Goal: Task Accomplishment & Management: Manage account settings

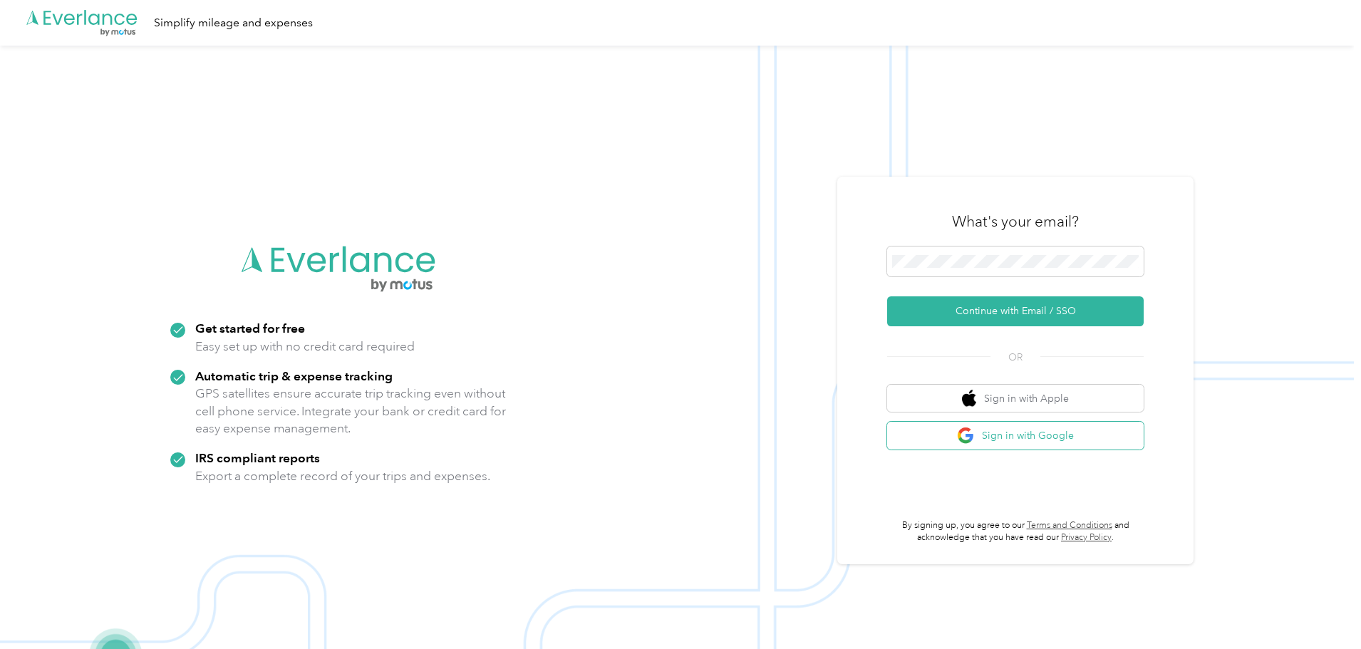
click at [1024, 439] on button "Sign in with Google" at bounding box center [1015, 436] width 257 height 28
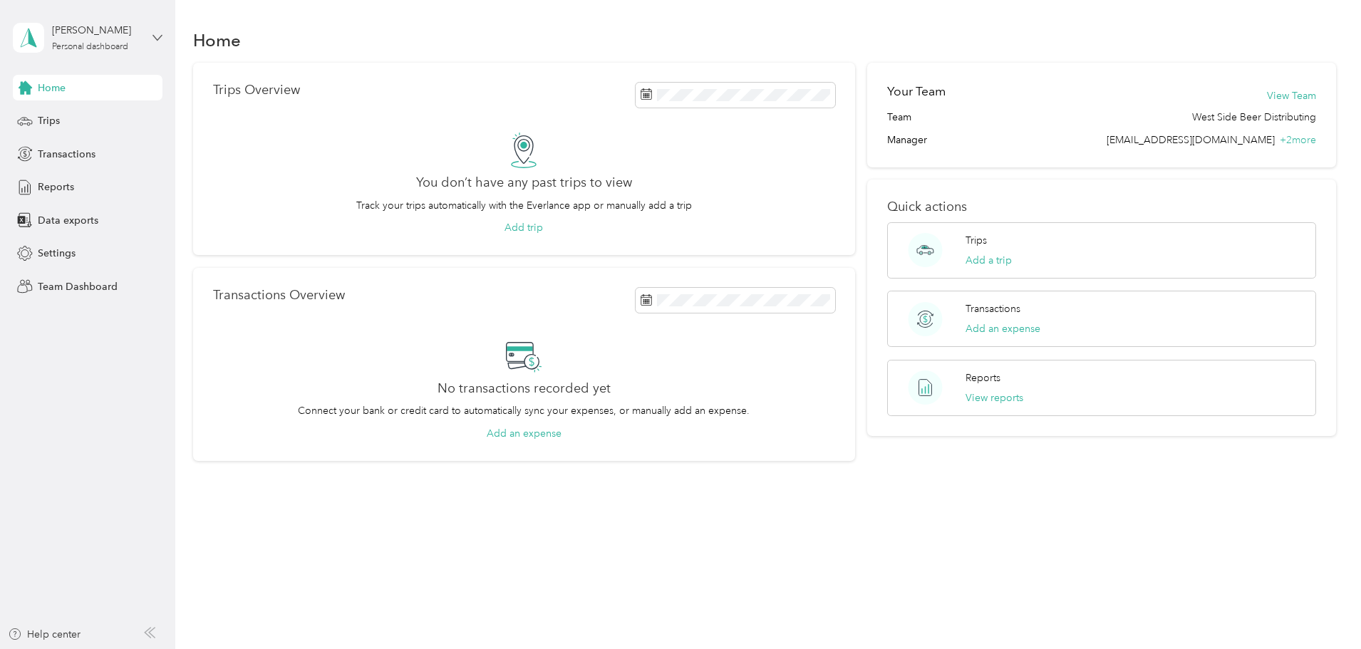
click at [158, 38] on icon at bounding box center [158, 38] width 10 height 10
click at [103, 114] on div "Team dashboard" at bounding box center [163, 117] width 280 height 25
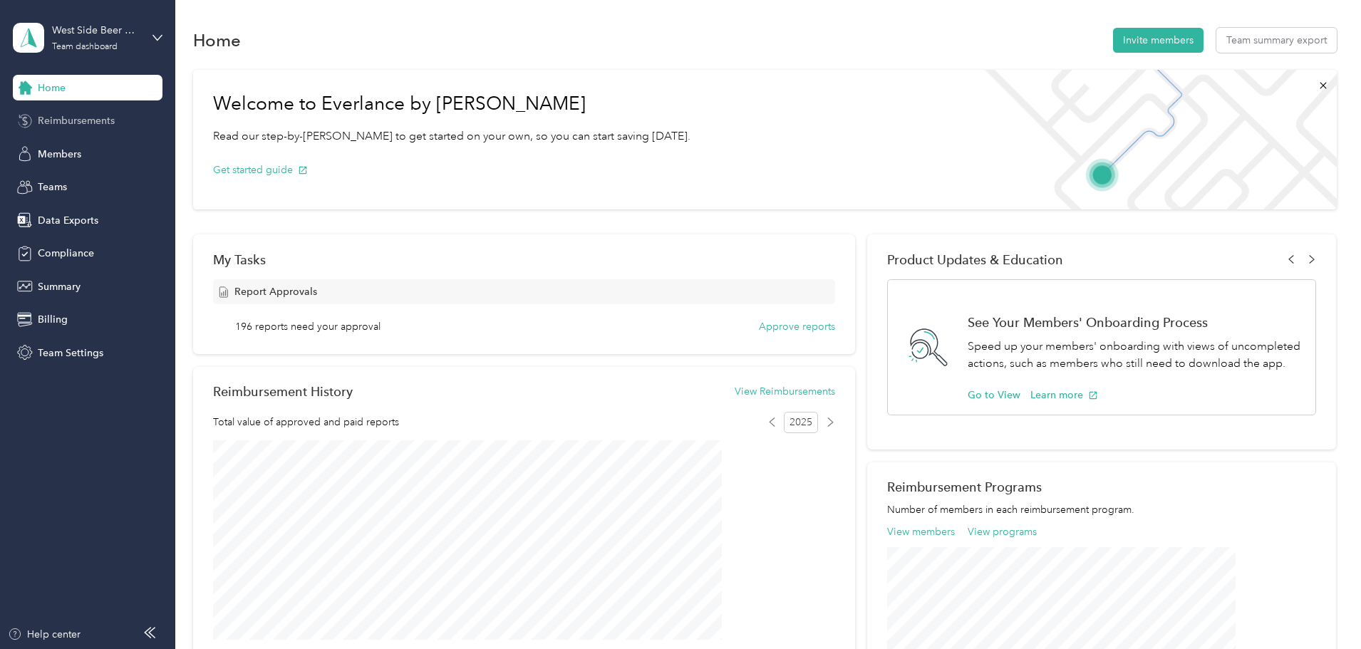
click at [96, 120] on span "Reimbursements" at bounding box center [76, 120] width 77 height 15
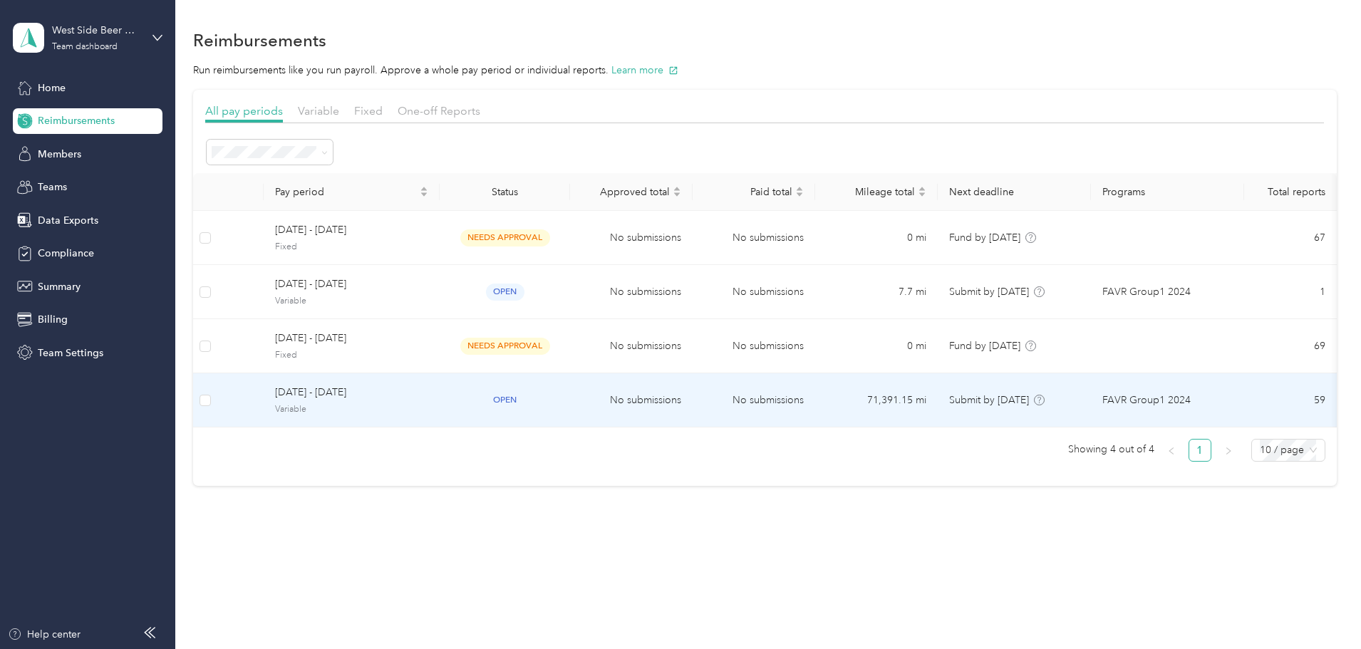
click at [428, 393] on span "[DATE] - [DATE]" at bounding box center [351, 393] width 153 height 16
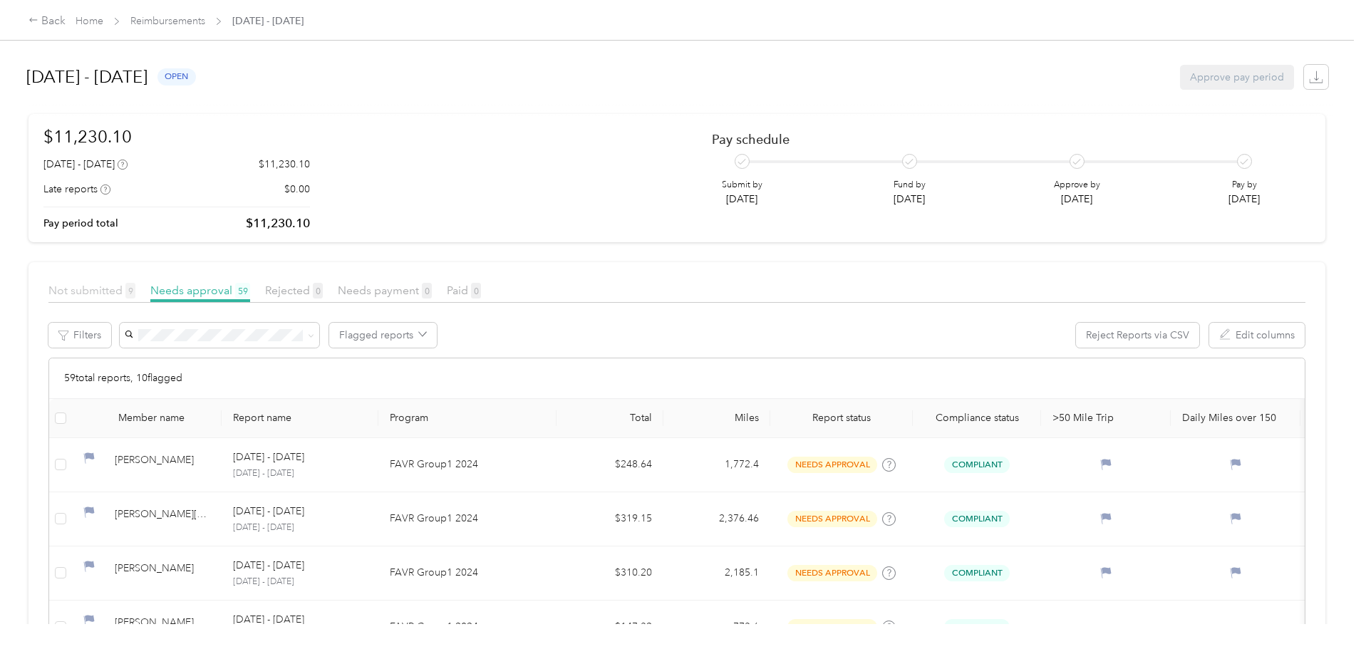
click at [135, 293] on span "Not submitted 9" at bounding box center [91, 291] width 87 height 14
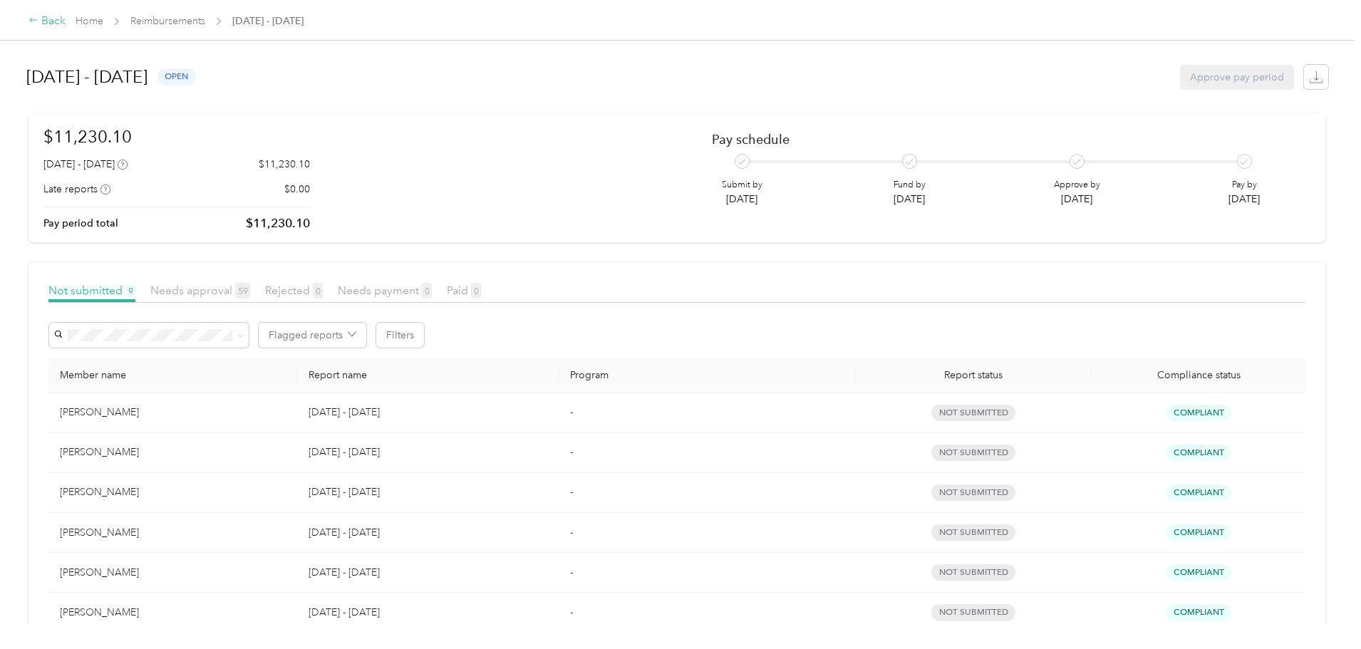
click at [66, 25] on div "Back" at bounding box center [47, 21] width 37 height 17
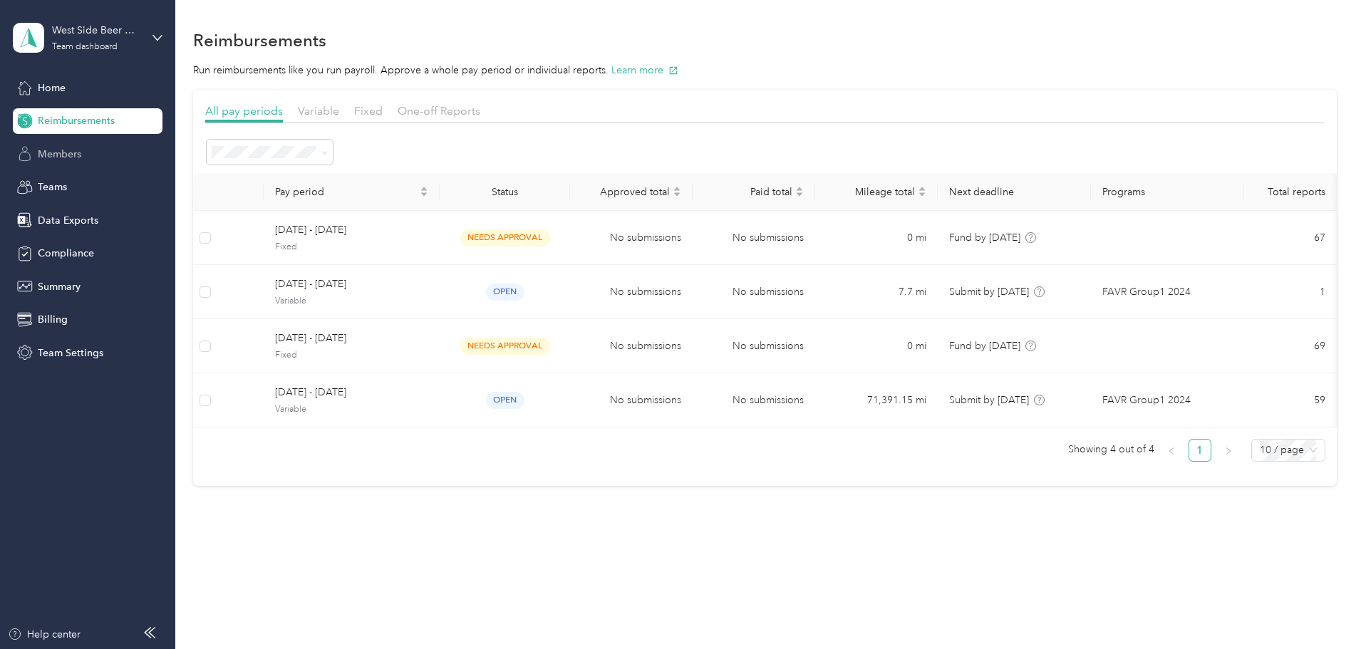
click at [69, 155] on span "Members" at bounding box center [59, 154] width 43 height 15
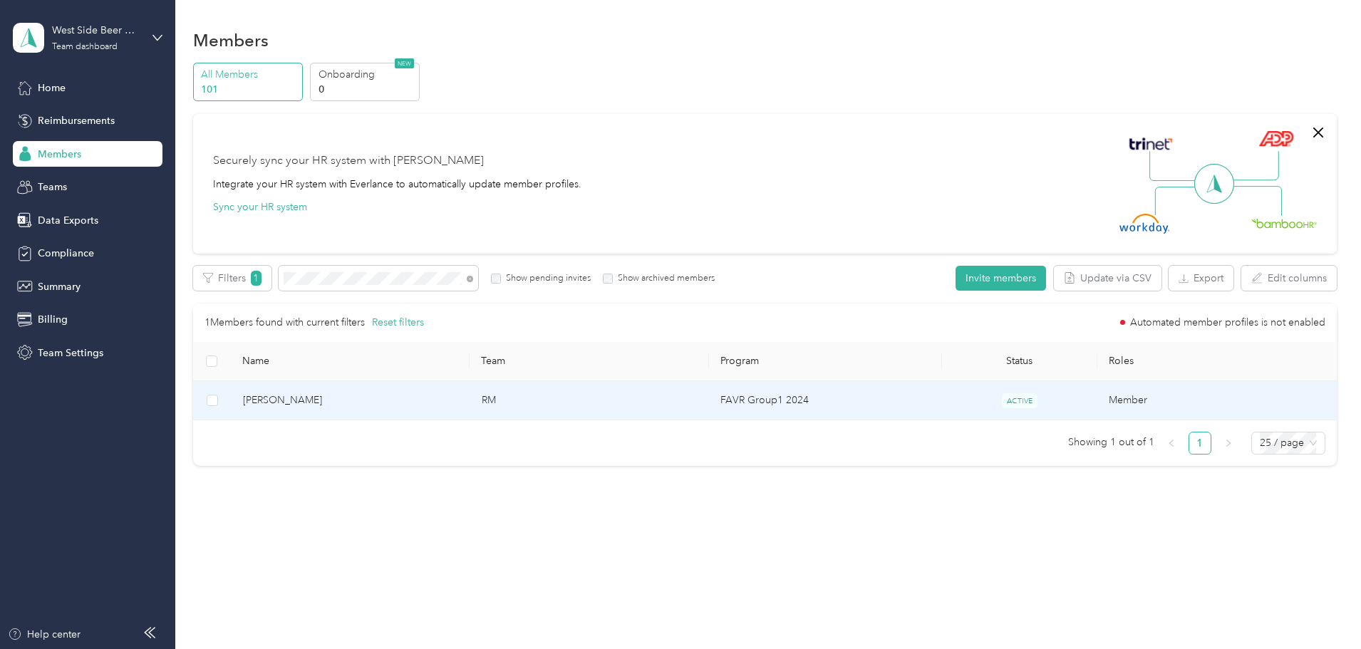
click at [361, 403] on span "[PERSON_NAME]" at bounding box center [351, 401] width 216 height 16
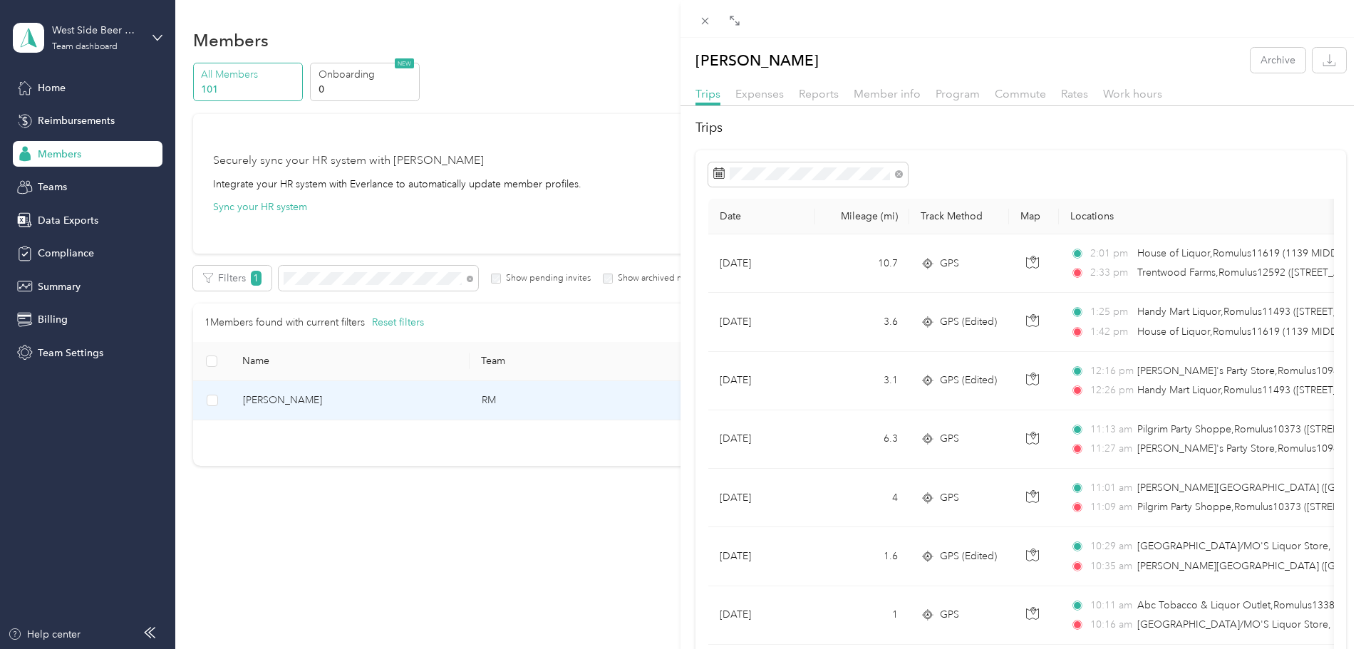
click at [435, 278] on div "[PERSON_NAME] Archive Trips Expenses Reports Member info Program Commute Rates …" at bounding box center [680, 324] width 1361 height 649
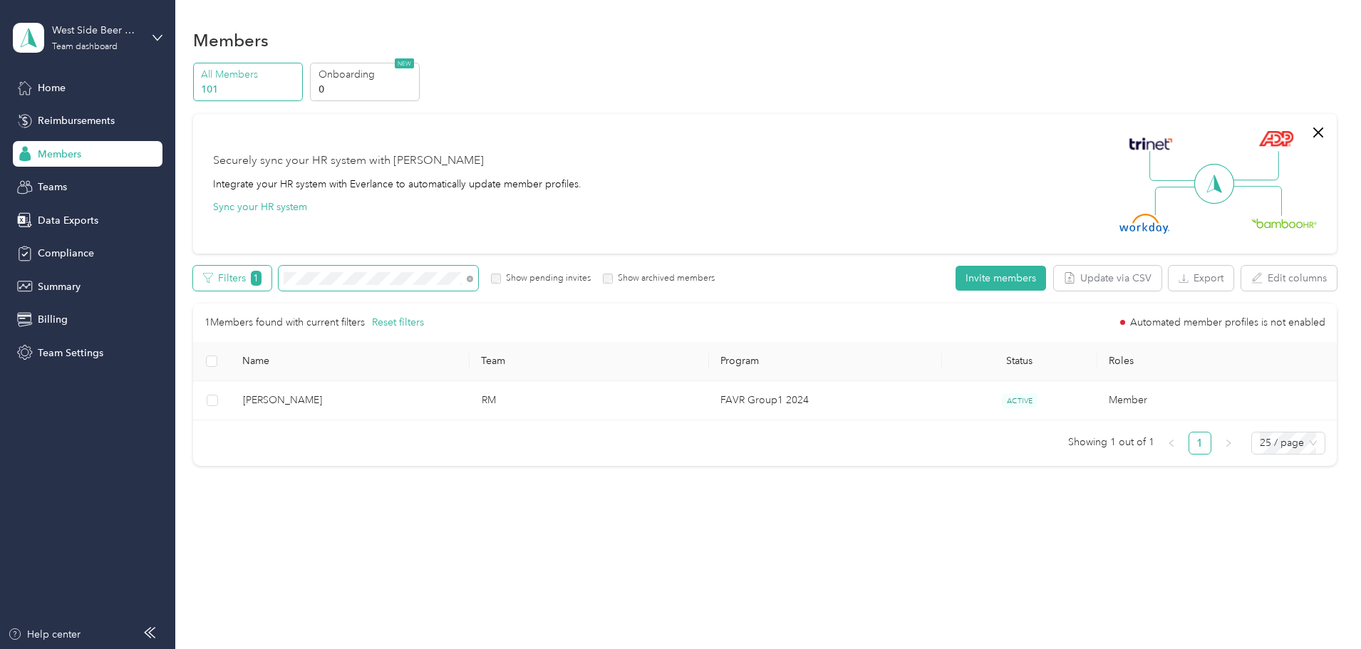
drag, startPoint x: 429, startPoint y: 281, endPoint x: 309, endPoint y: 272, distance: 120.1
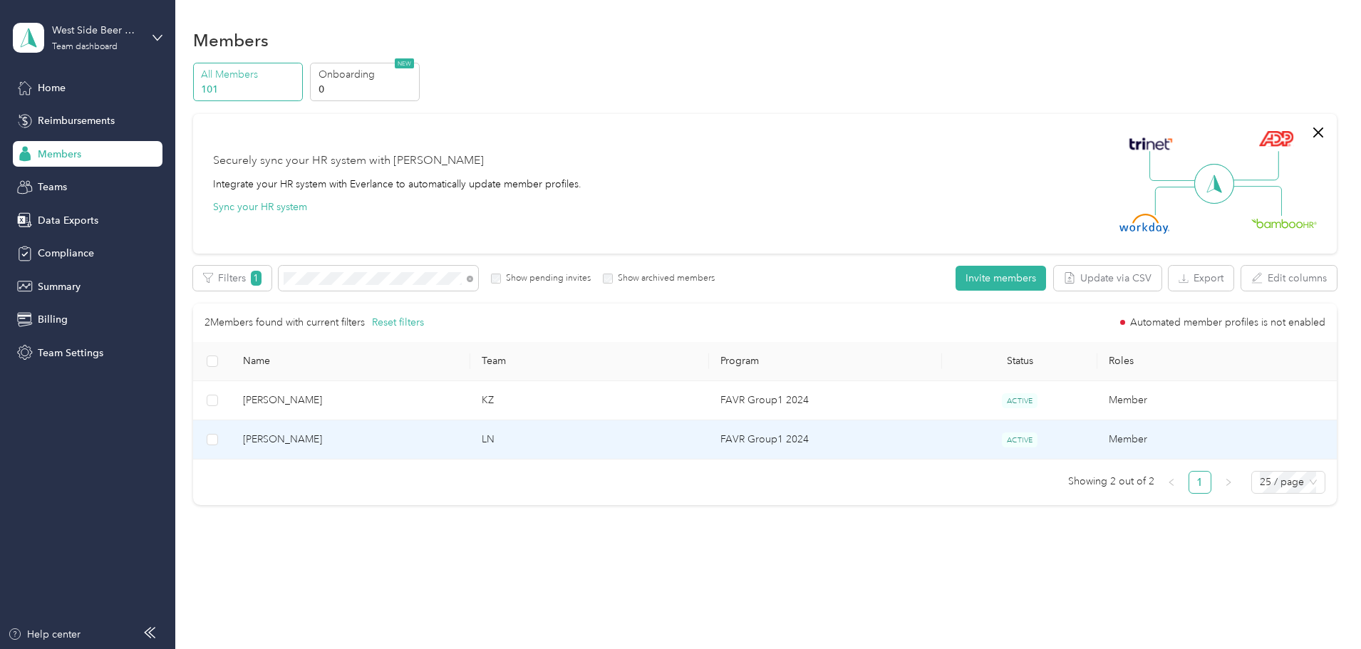
click at [395, 440] on span "[PERSON_NAME]" at bounding box center [351, 440] width 216 height 16
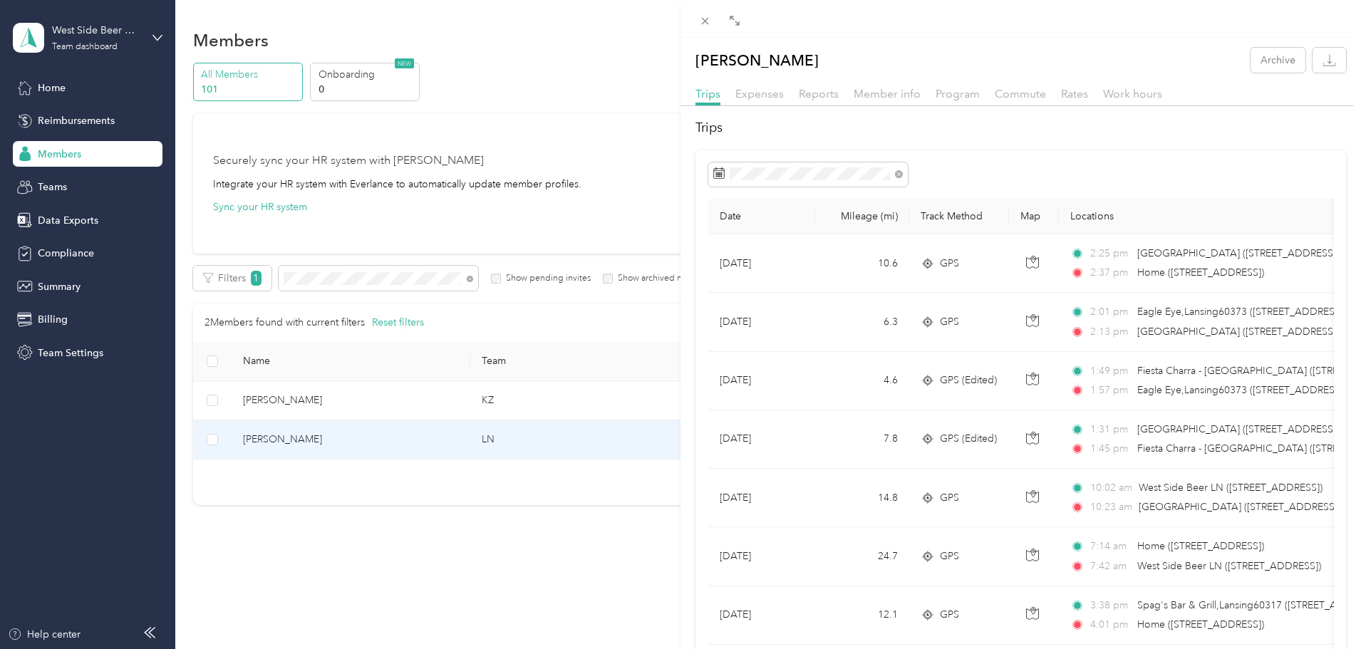
click at [433, 279] on div "[PERSON_NAME] Archive Trips Expenses Reports Member info Program Commute Rates …" at bounding box center [680, 324] width 1361 height 649
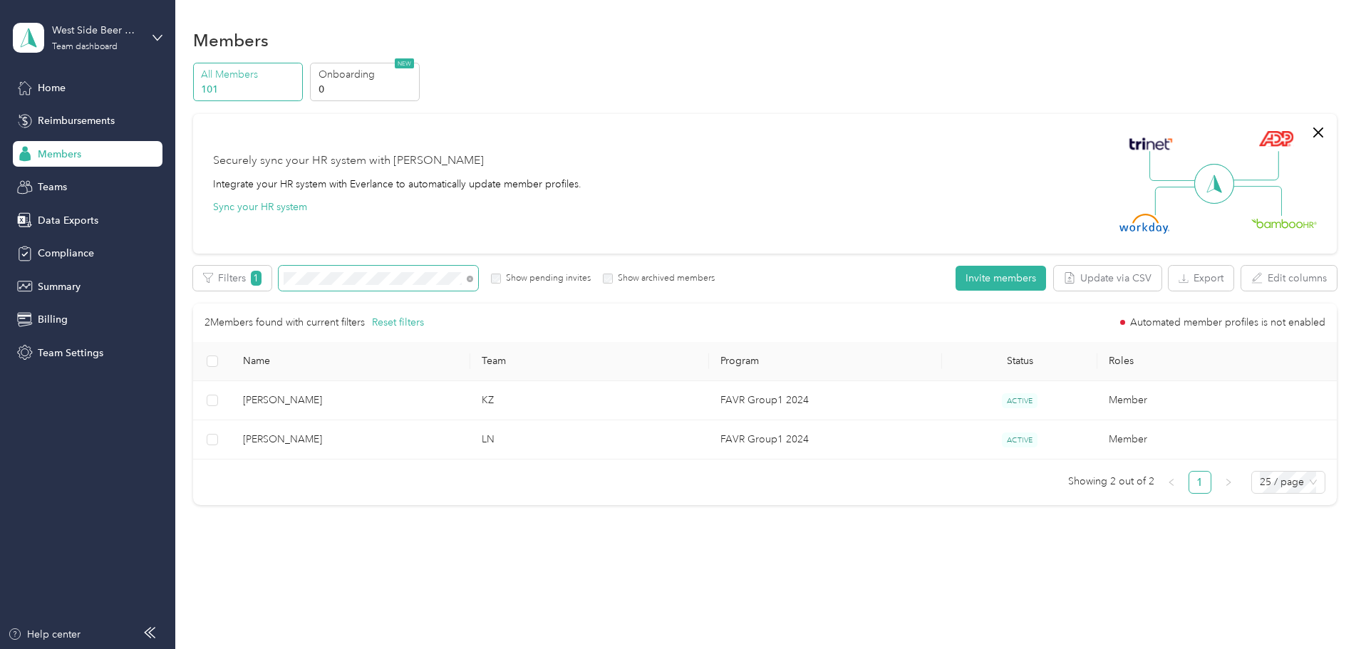
click at [371, 282] on div "Filters 1 Show pending invites Show archived members" at bounding box center [454, 278] width 522 height 25
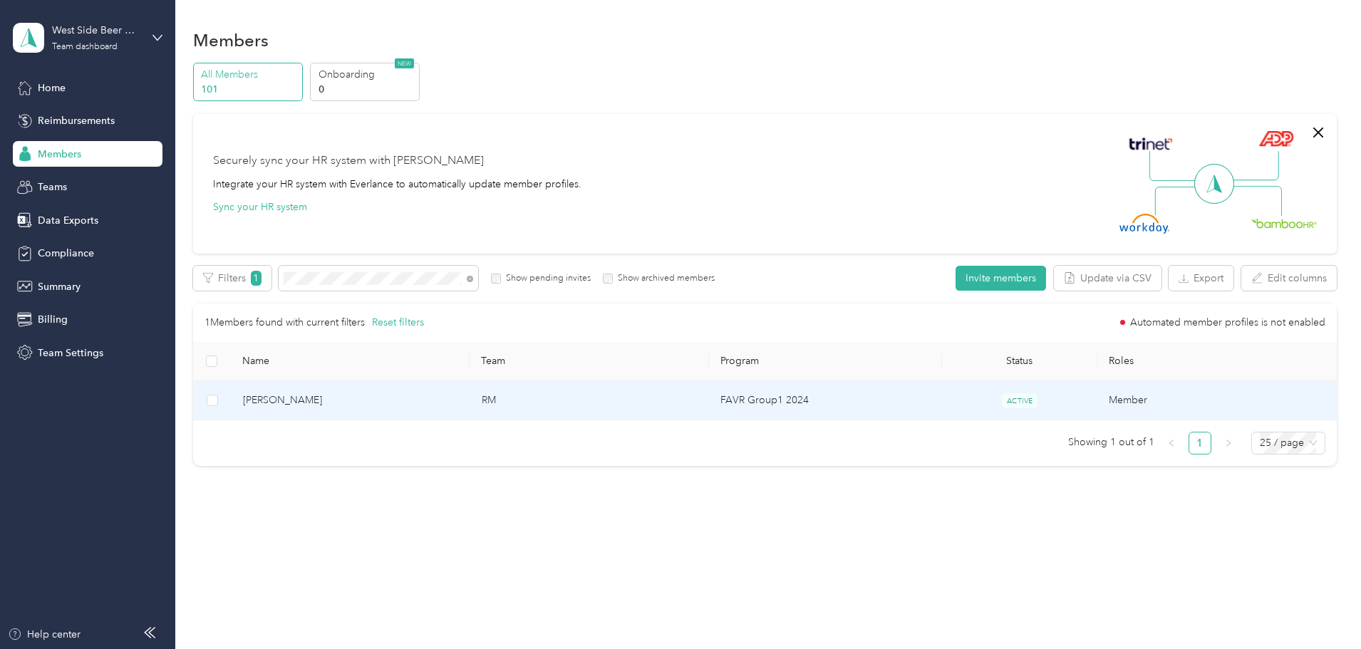
click at [371, 403] on span "[PERSON_NAME]" at bounding box center [351, 401] width 216 height 16
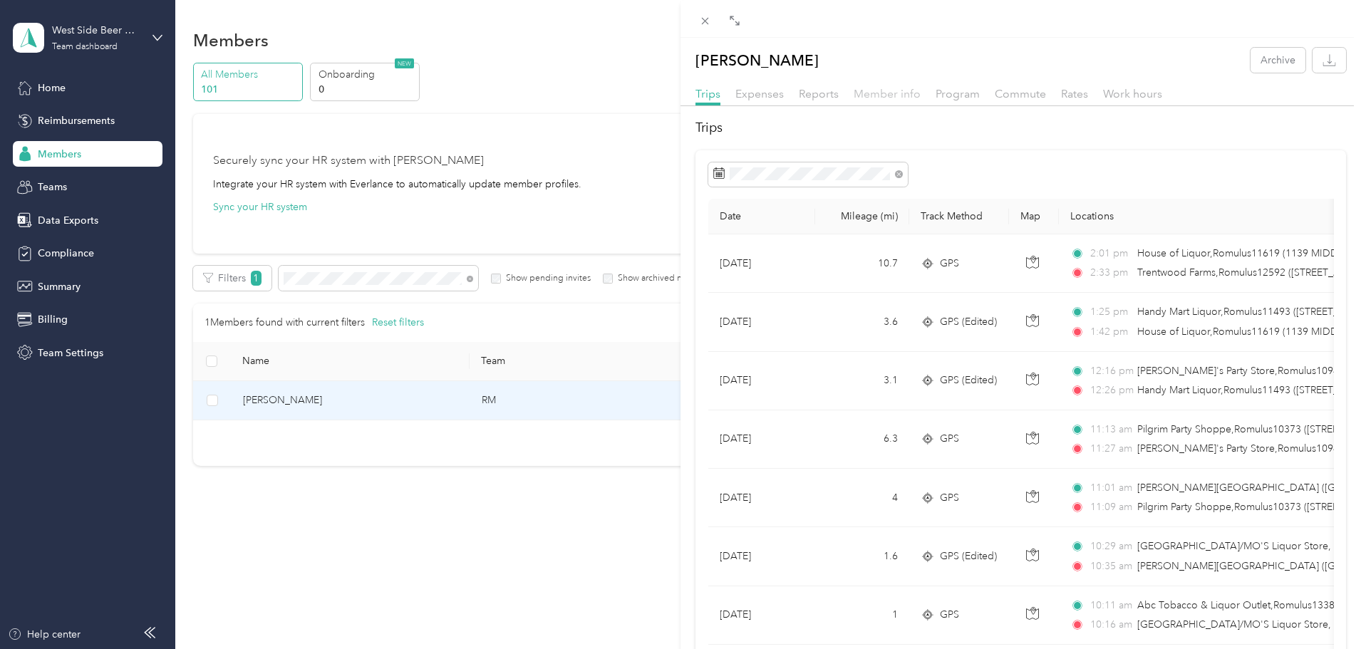
click at [882, 91] on span "Member info" at bounding box center [887, 94] width 67 height 14
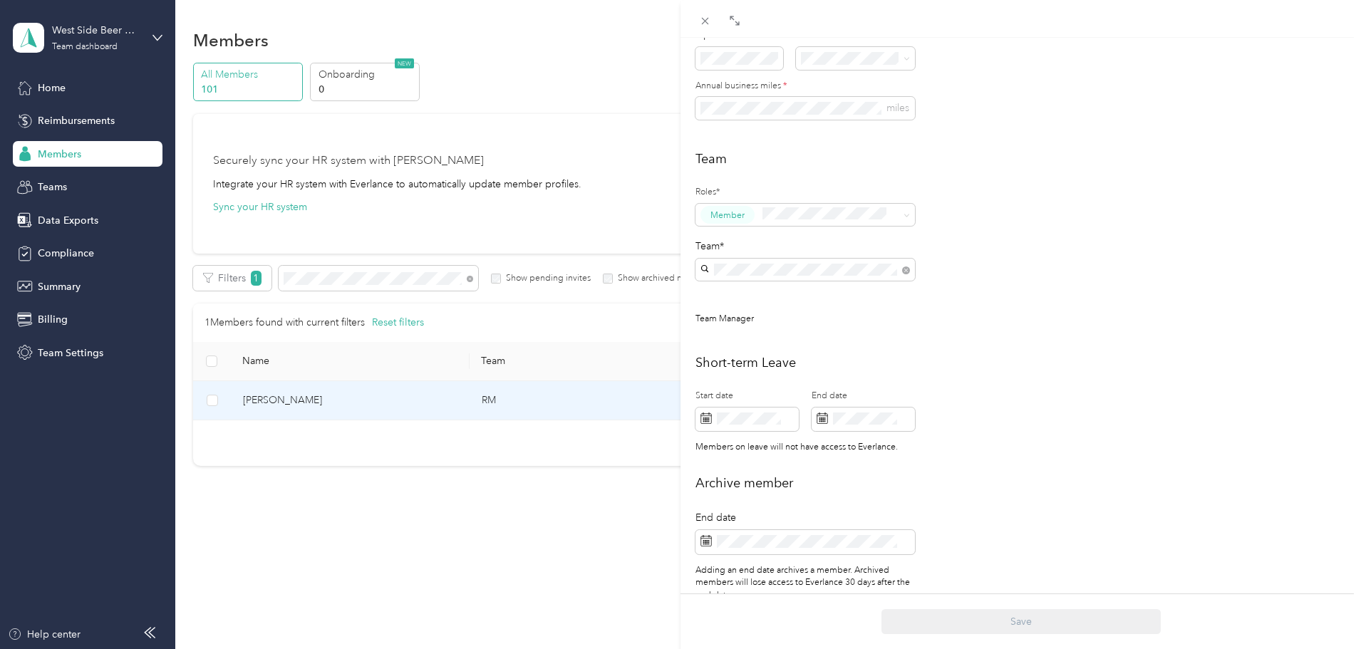
scroll to position [335, 0]
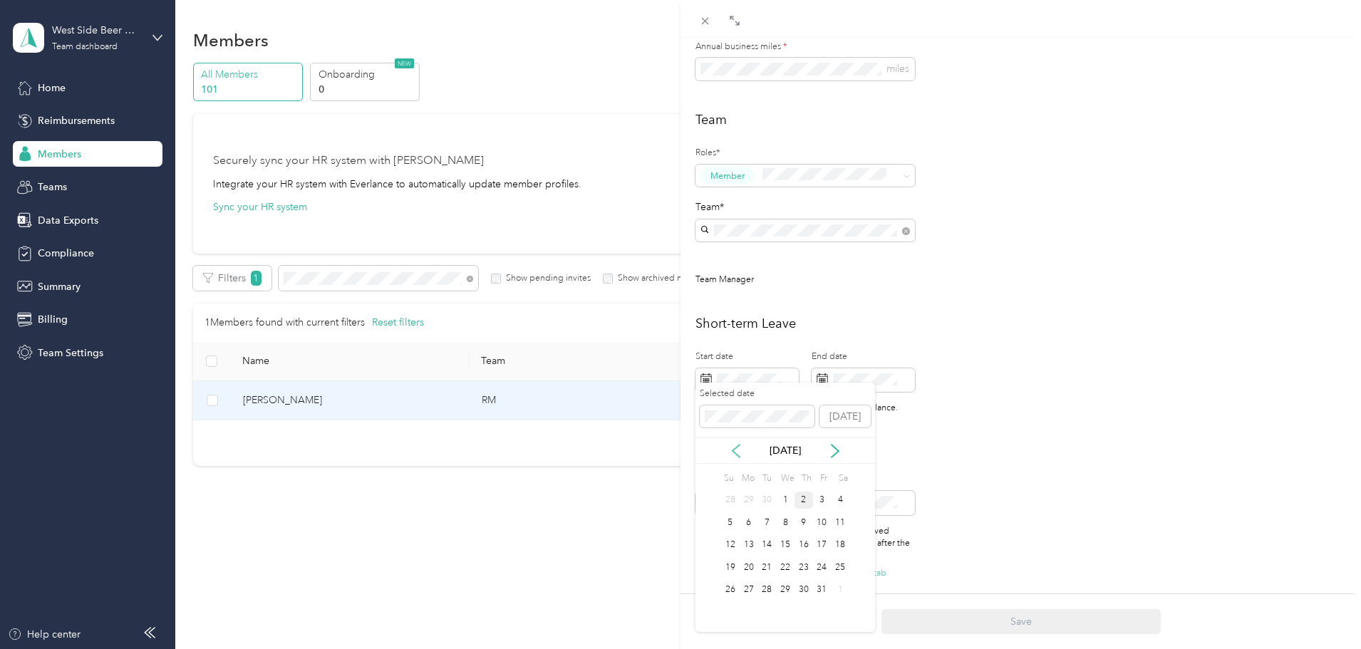
click at [735, 450] on icon at bounding box center [736, 451] width 14 height 14
click at [770, 544] on div "12" at bounding box center [767, 546] width 19 height 18
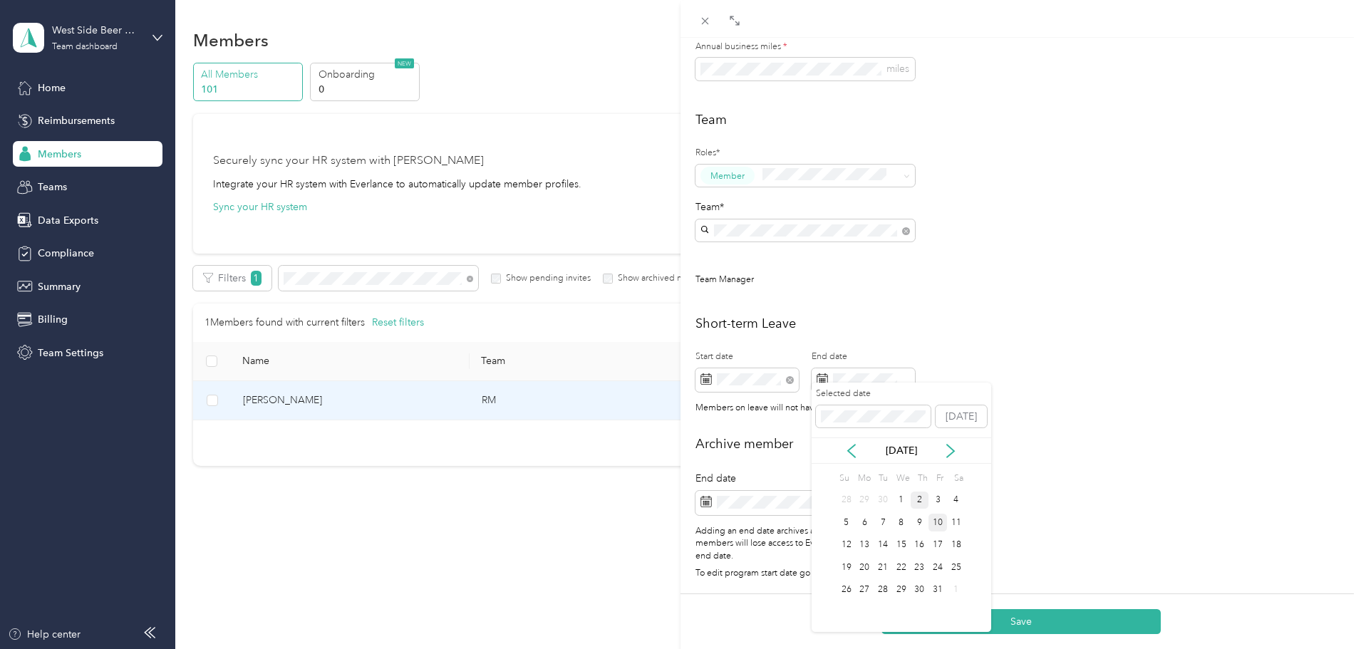
click at [938, 525] on div "10" at bounding box center [938, 523] width 19 height 18
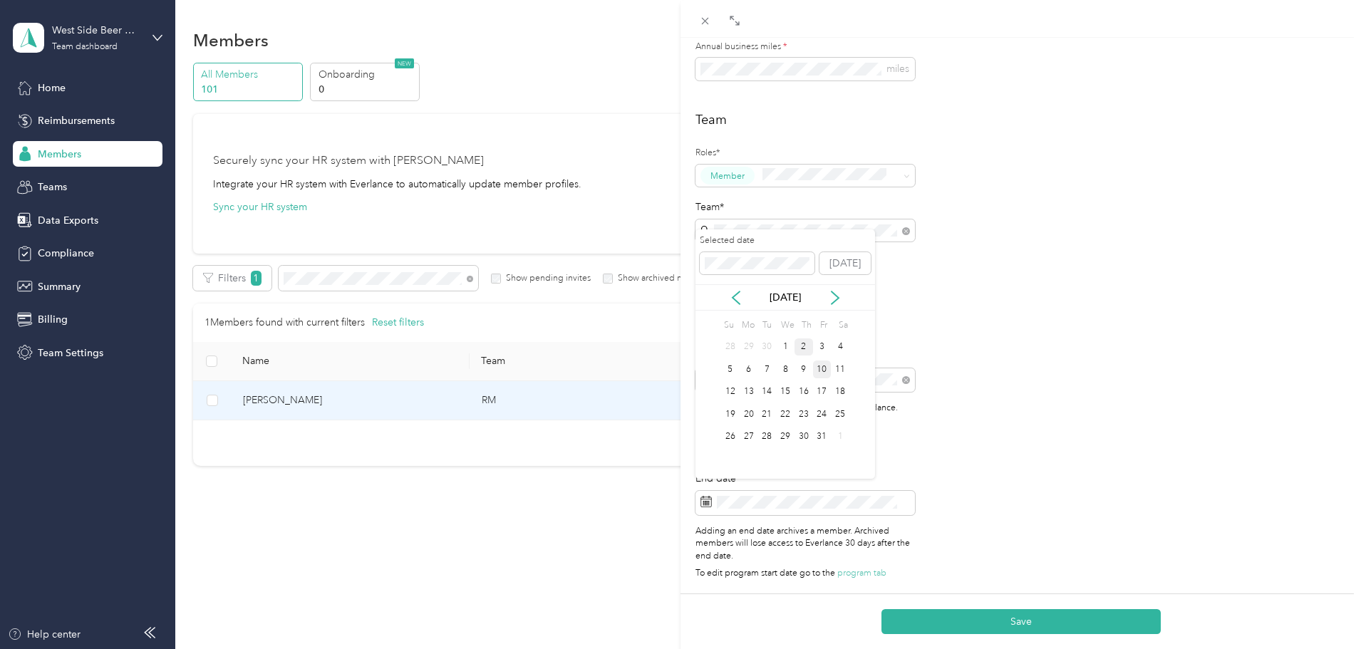
click at [823, 371] on div "10" at bounding box center [822, 370] width 19 height 18
click at [967, 435] on h2 "Archive member" at bounding box center [1021, 444] width 651 height 19
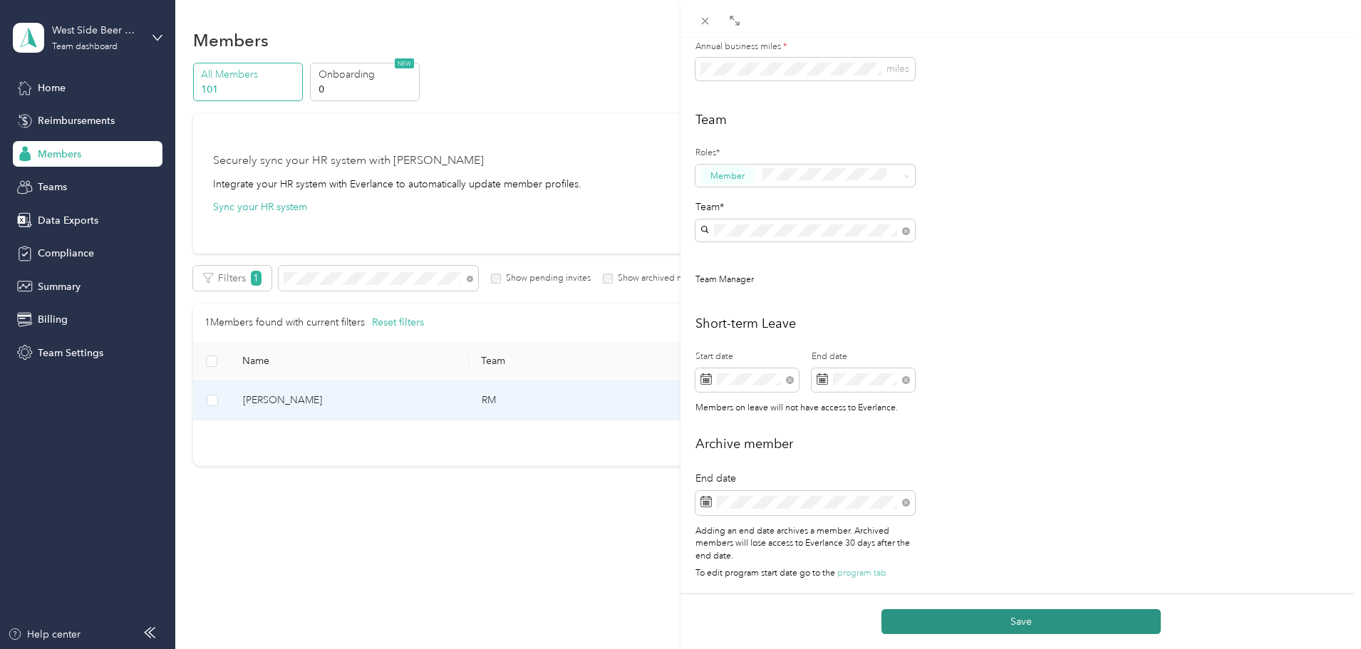
click at [1009, 619] on button "Save" at bounding box center [1021, 621] width 279 height 25
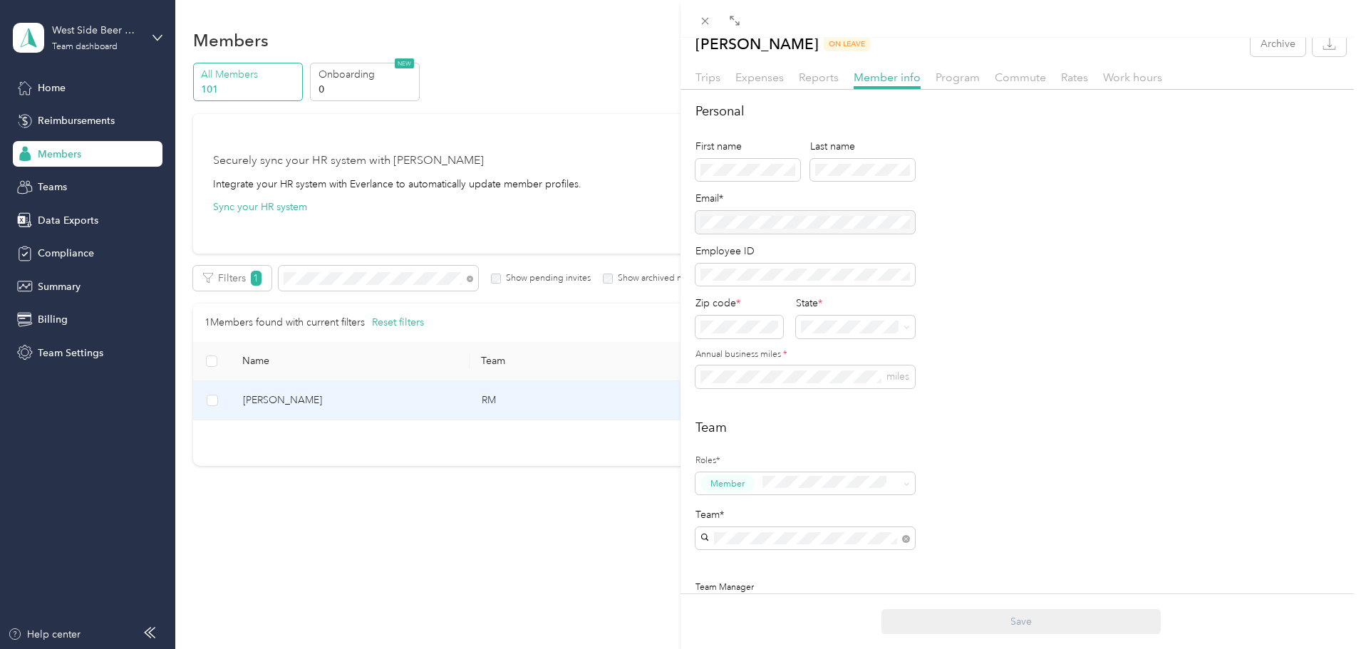
scroll to position [0, 0]
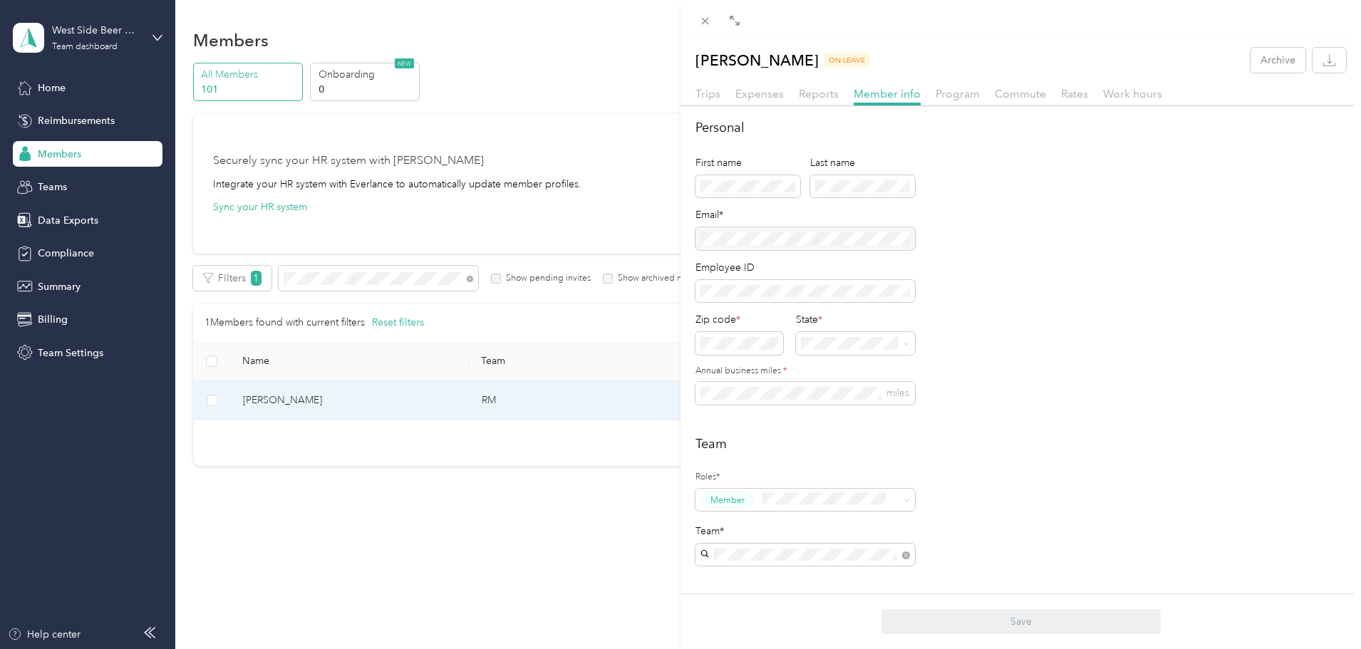
click at [59, 121] on div "[PERSON_NAME] ON LEAVE Archive Trips Expenses Reports Member info Program Commu…" at bounding box center [680, 324] width 1361 height 649
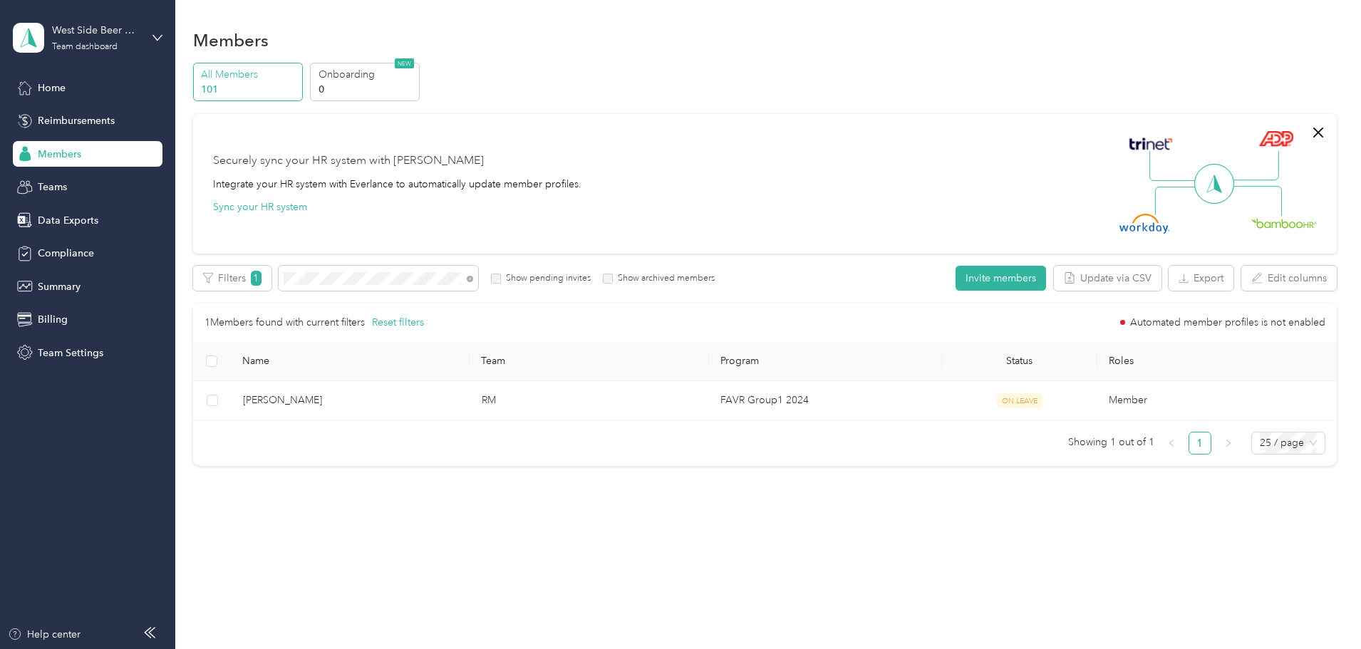
click at [59, 121] on span "Reimbursements" at bounding box center [76, 120] width 77 height 15
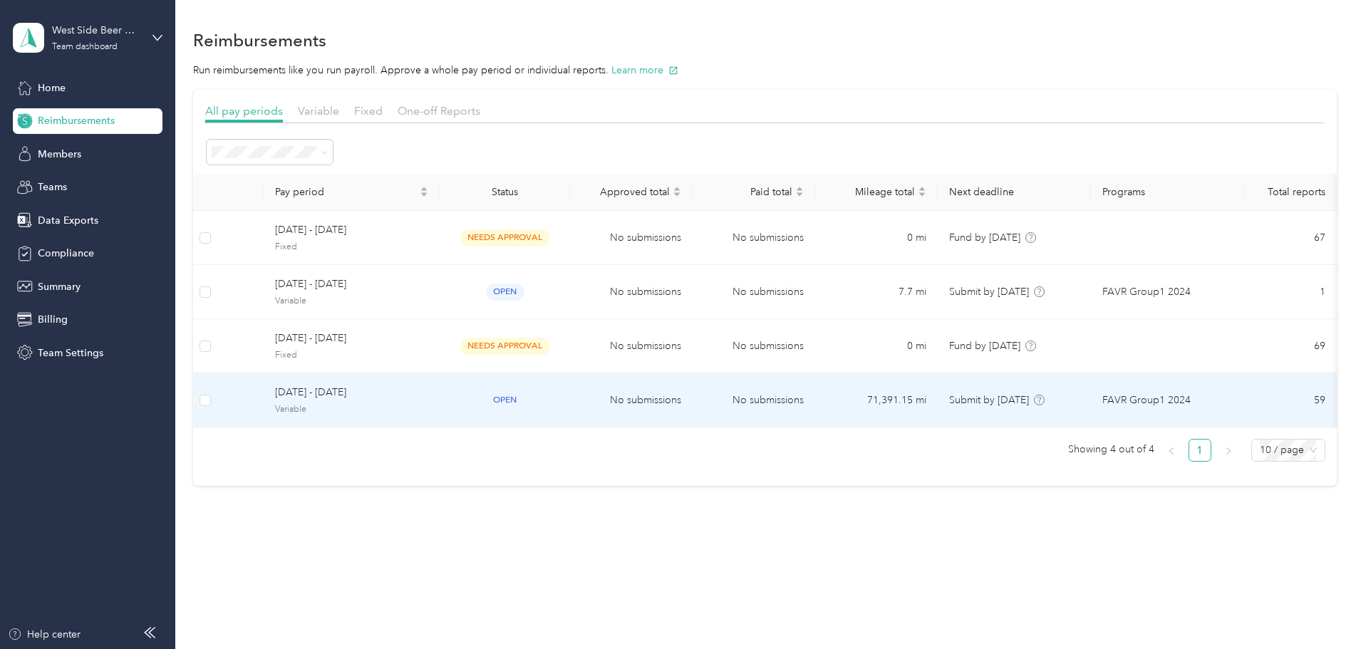
click at [428, 396] on span "[DATE] - [DATE]" at bounding box center [351, 393] width 153 height 16
